Goal: Transaction & Acquisition: Register for event/course

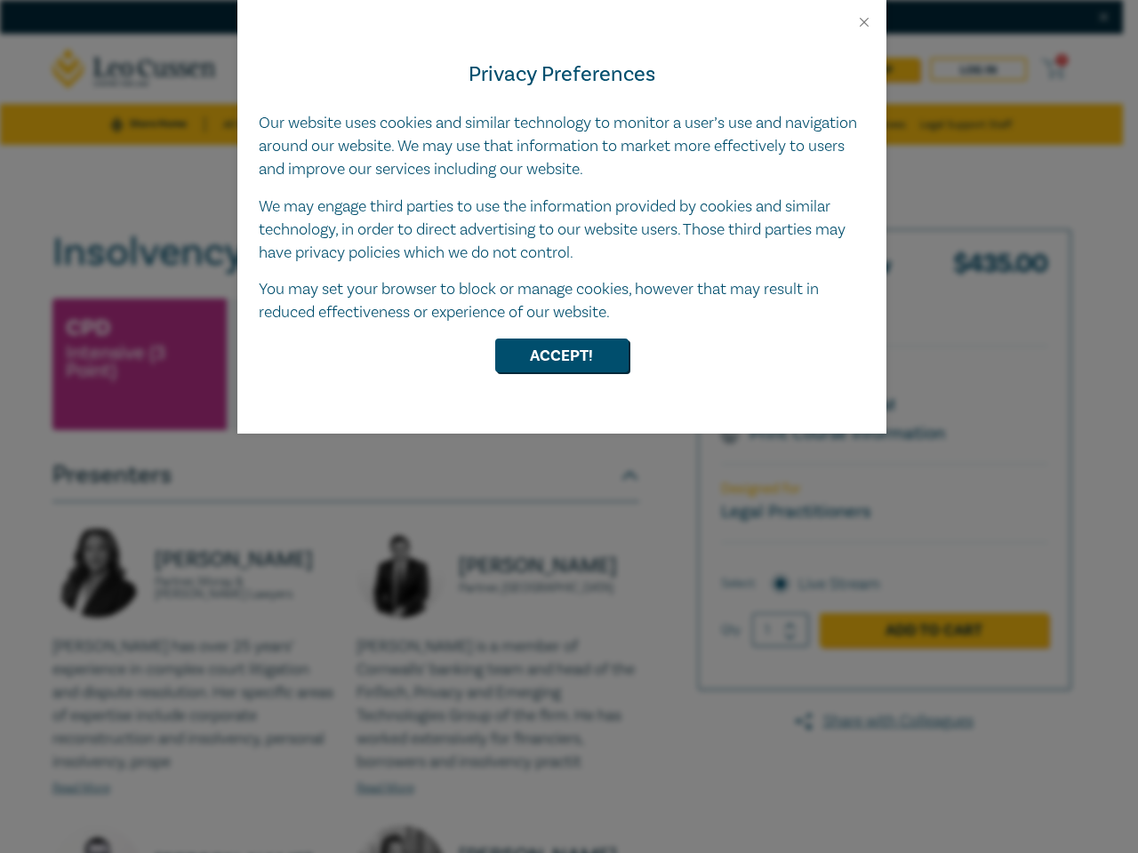
click at [569, 427] on div "Privacy Preferences Our website uses cookies and similar technology to monitor …" at bounding box center [561, 232] width 649 height 404
click at [864, 22] on button "Close" at bounding box center [864, 22] width 16 height 16
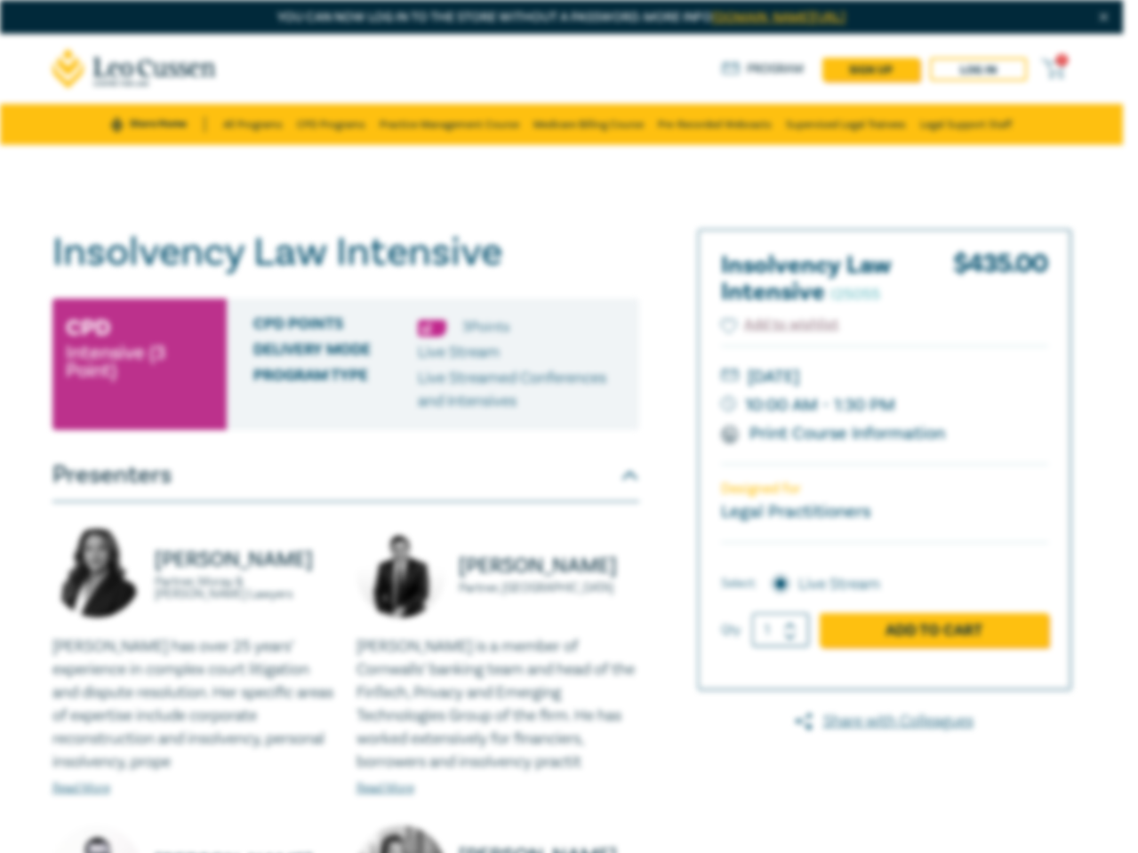
click at [562, 356] on div "Delivery Mode Live Stream" at bounding box center [439, 352] width 372 height 23
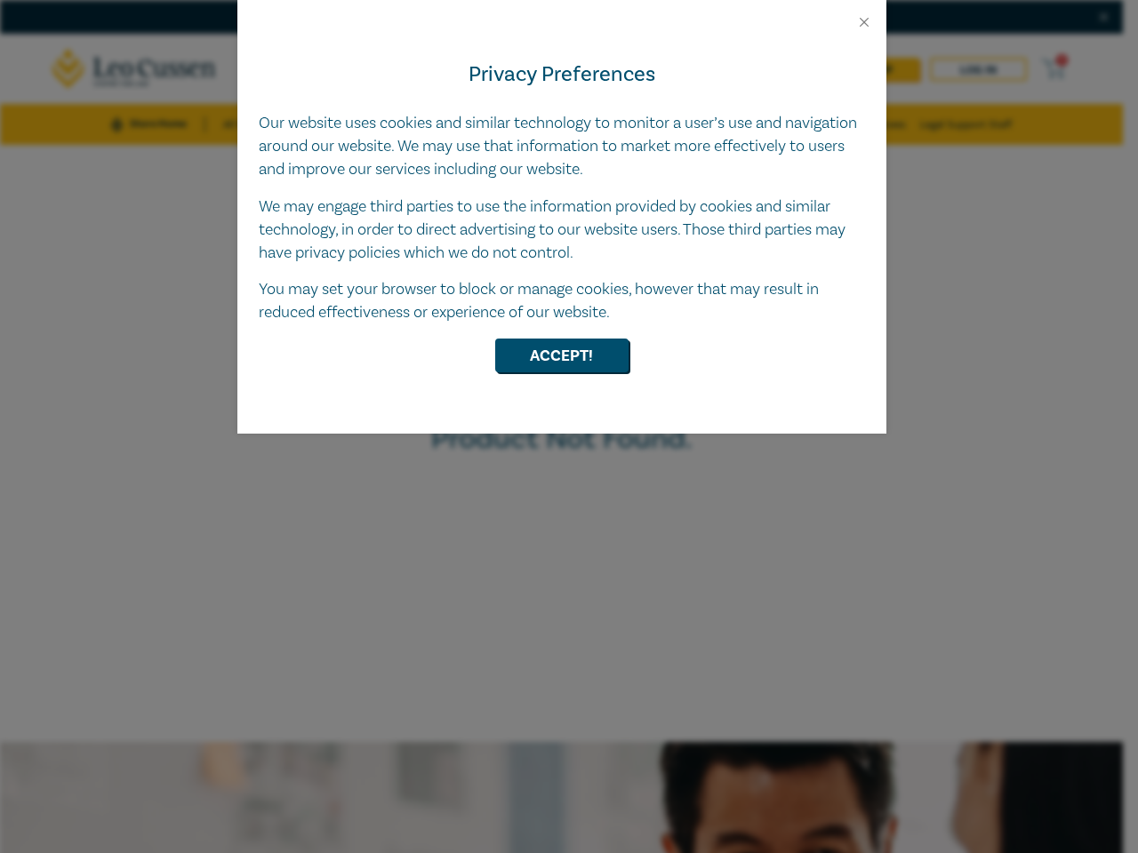
click at [569, 427] on div "Privacy Preferences Our website uses cookies and similar technology to monitor …" at bounding box center [561, 232] width 649 height 404
click at [864, 22] on button "Close" at bounding box center [864, 22] width 16 height 16
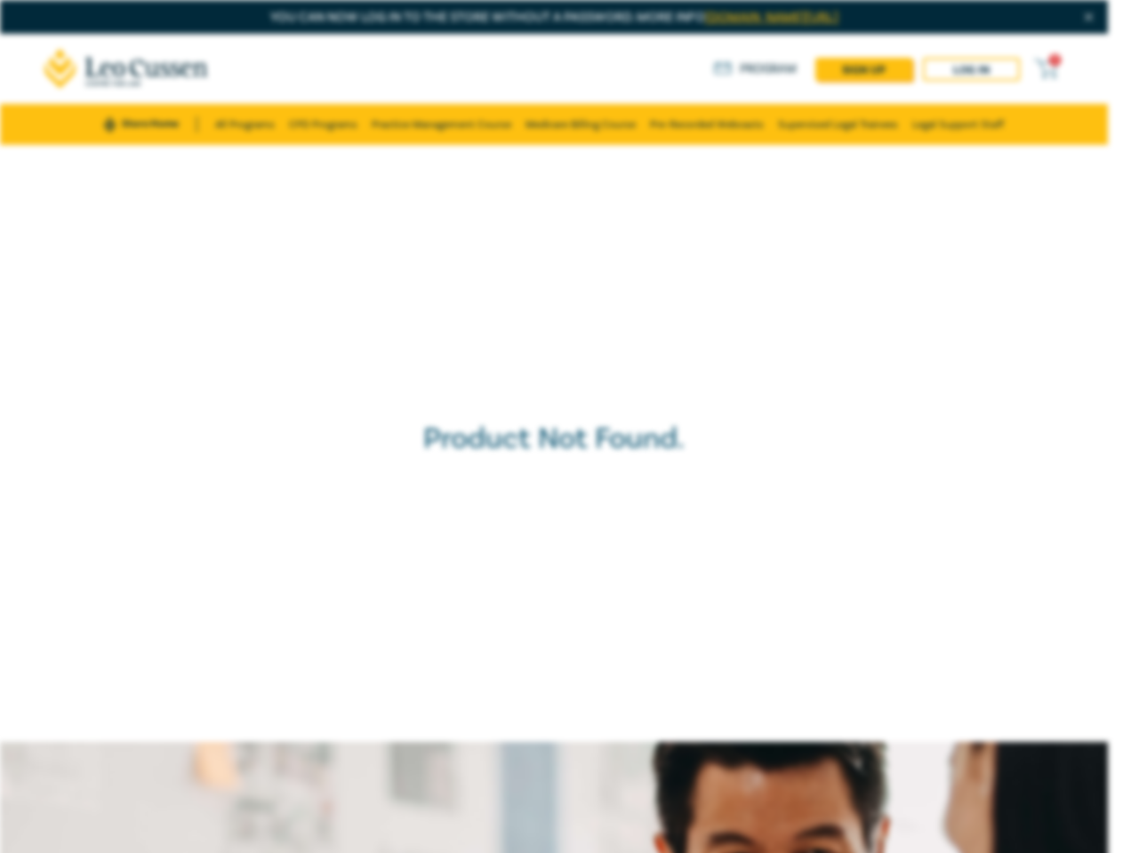
click at [562, 356] on div "Product Not Found." at bounding box center [553, 443] width 1125 height 615
